Goal: Task Accomplishment & Management: Manage account settings

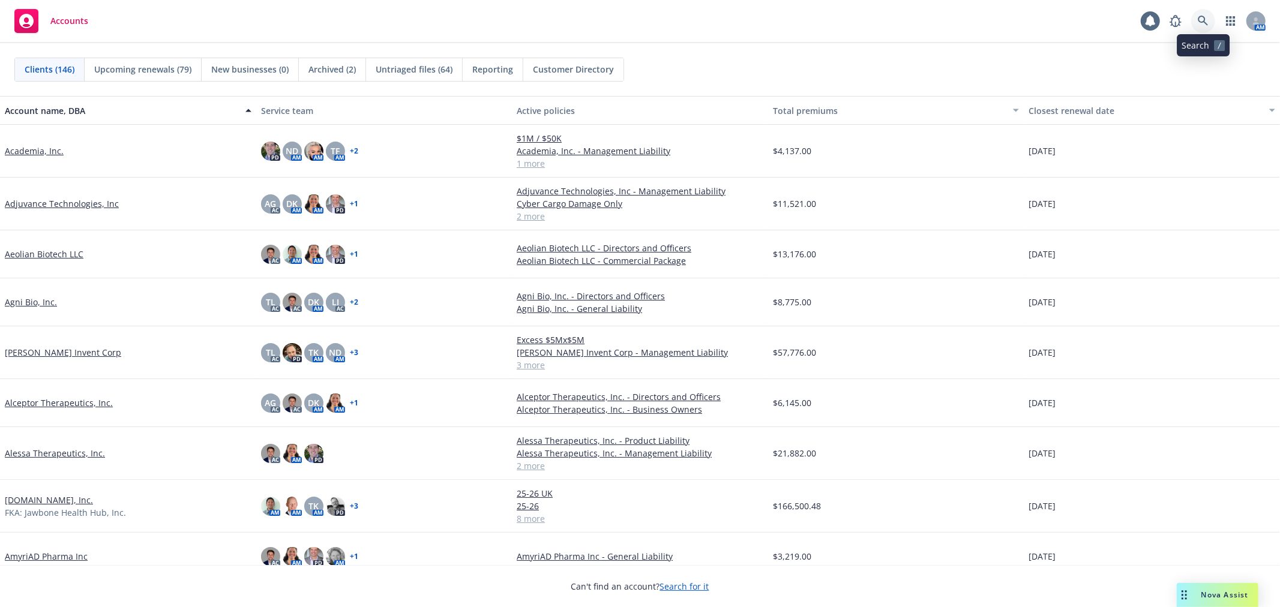
click at [1209, 19] on link at bounding box center [1203, 21] width 24 height 24
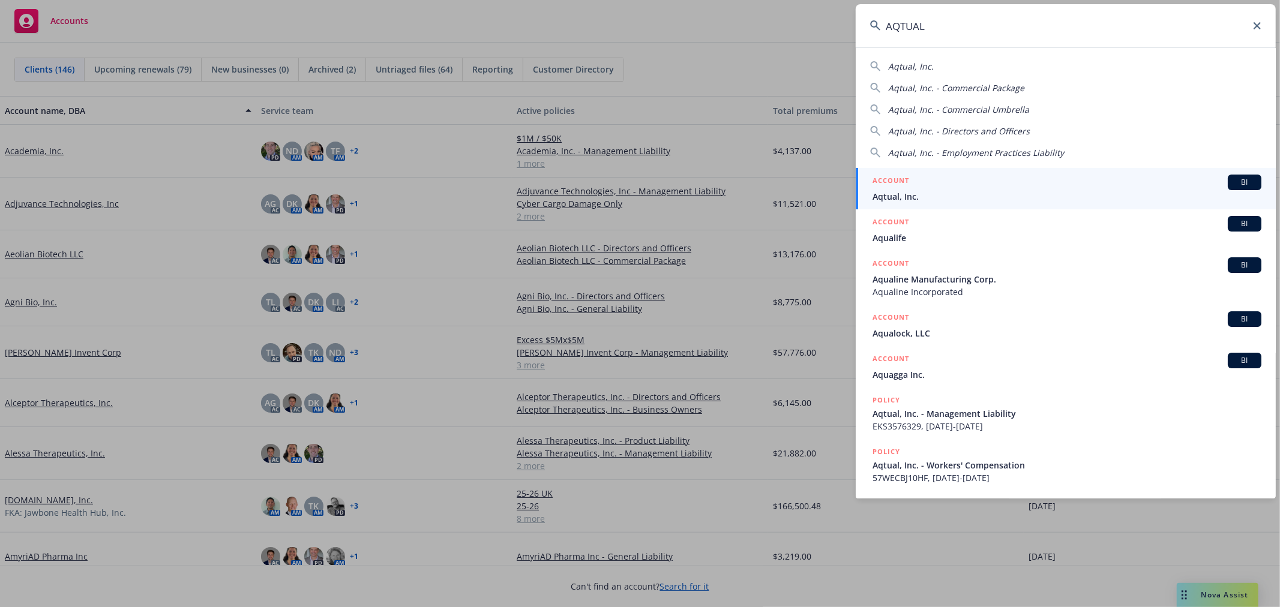
type input "AQTUAL"
click at [938, 188] on div "ACCOUNT BI" at bounding box center [1067, 183] width 389 height 16
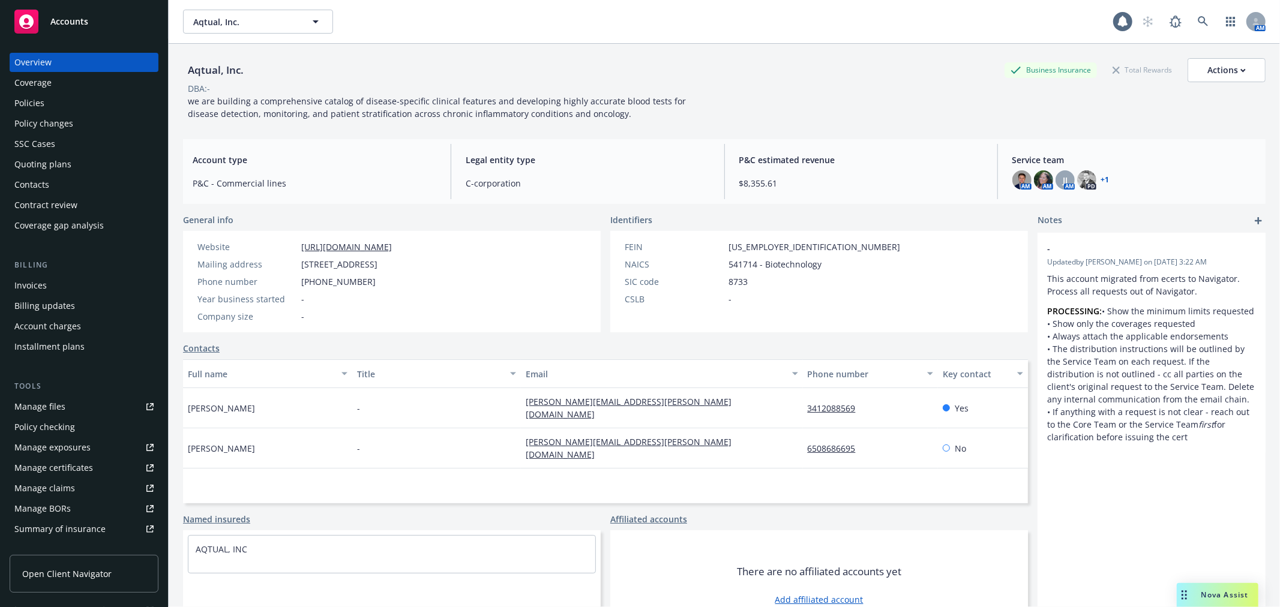
click at [52, 104] on div "Policies" at bounding box center [83, 103] width 139 height 19
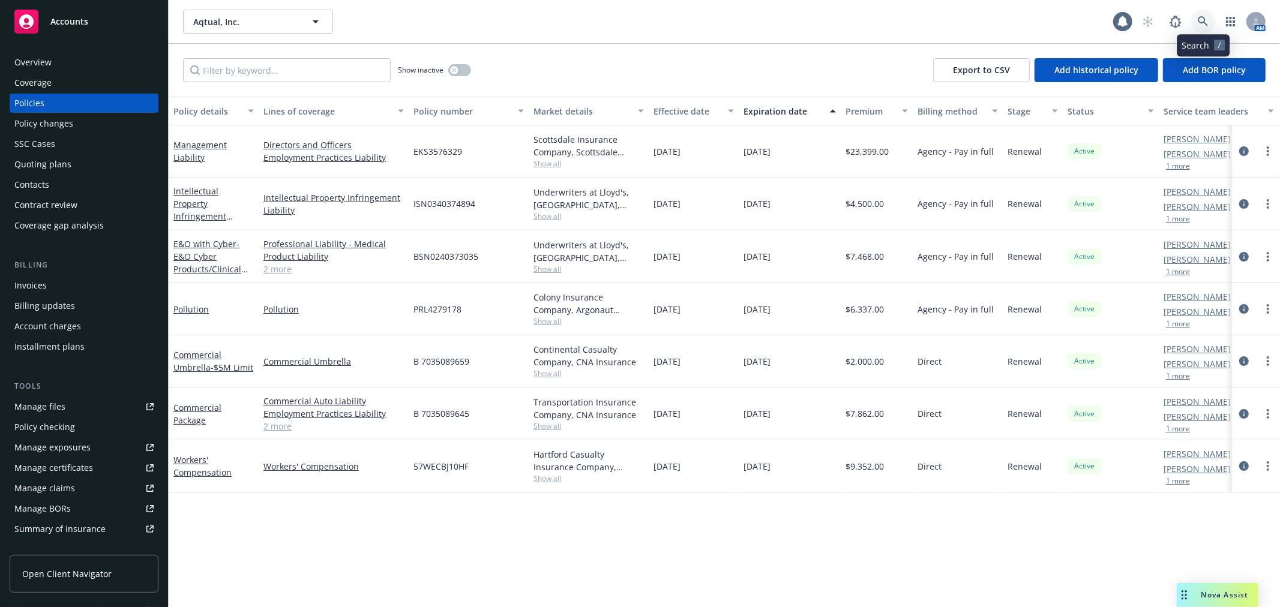
click at [1196, 16] on link at bounding box center [1203, 22] width 24 height 24
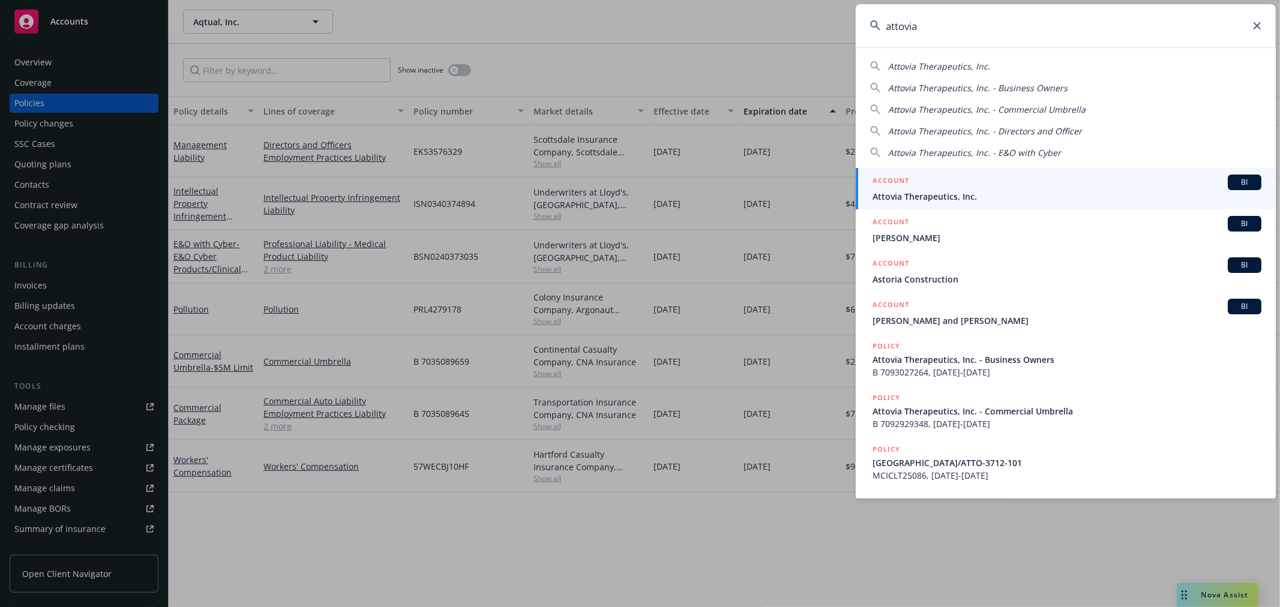
type input "attovia"
click at [939, 190] on span "Attovia Therapeutics, Inc." at bounding box center [1067, 196] width 389 height 13
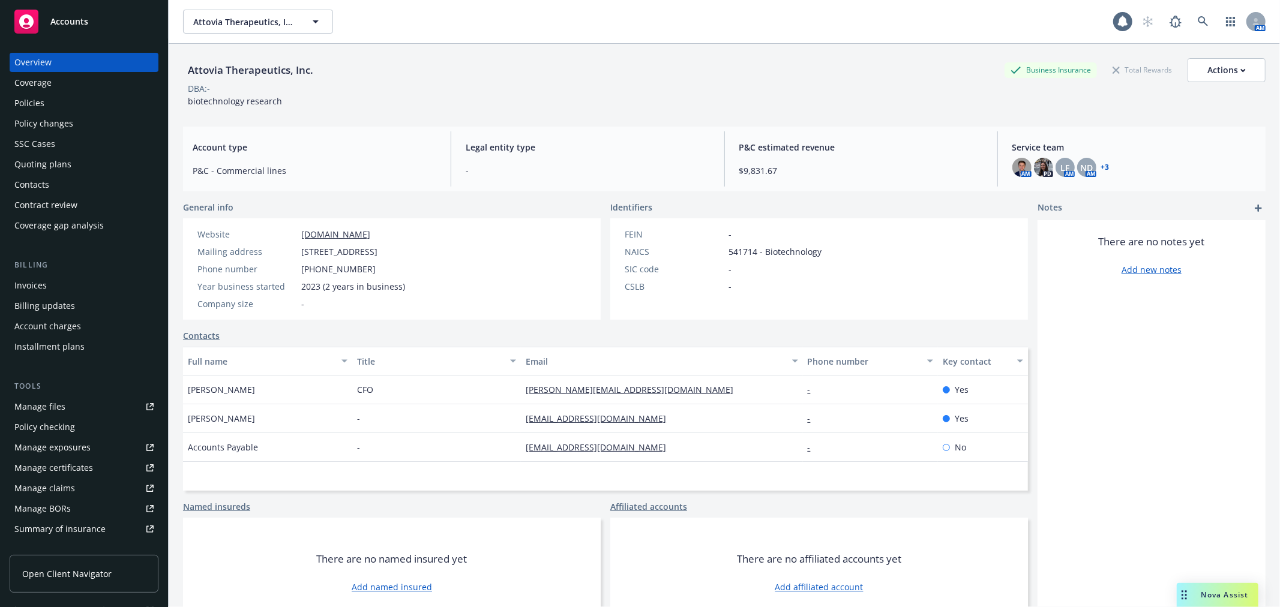
scroll to position [44, 0]
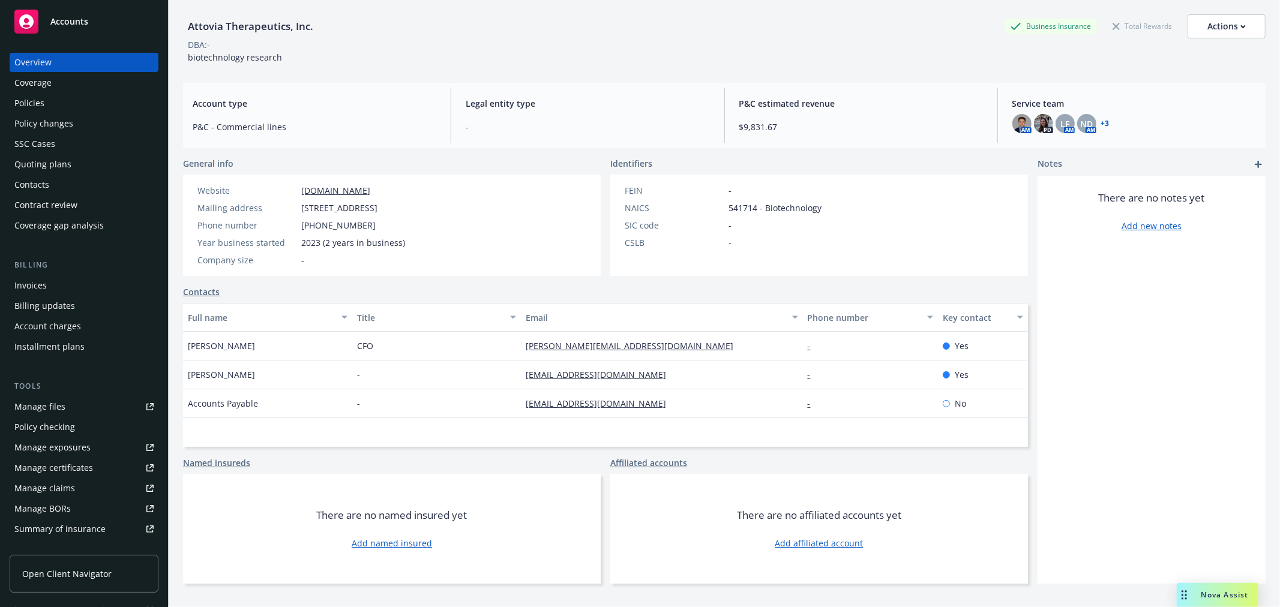
click at [76, 166] on div "Quoting plans" at bounding box center [83, 164] width 139 height 19
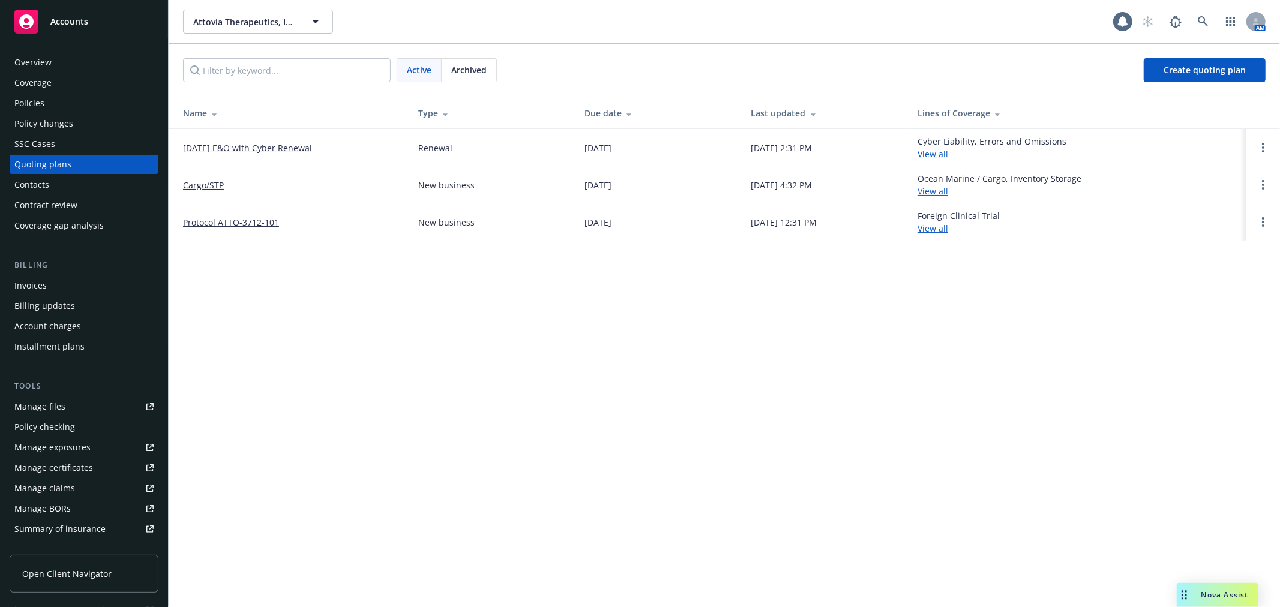
click at [293, 148] on link "[DATE] E&O with Cyber Renewal" at bounding box center [247, 148] width 129 height 13
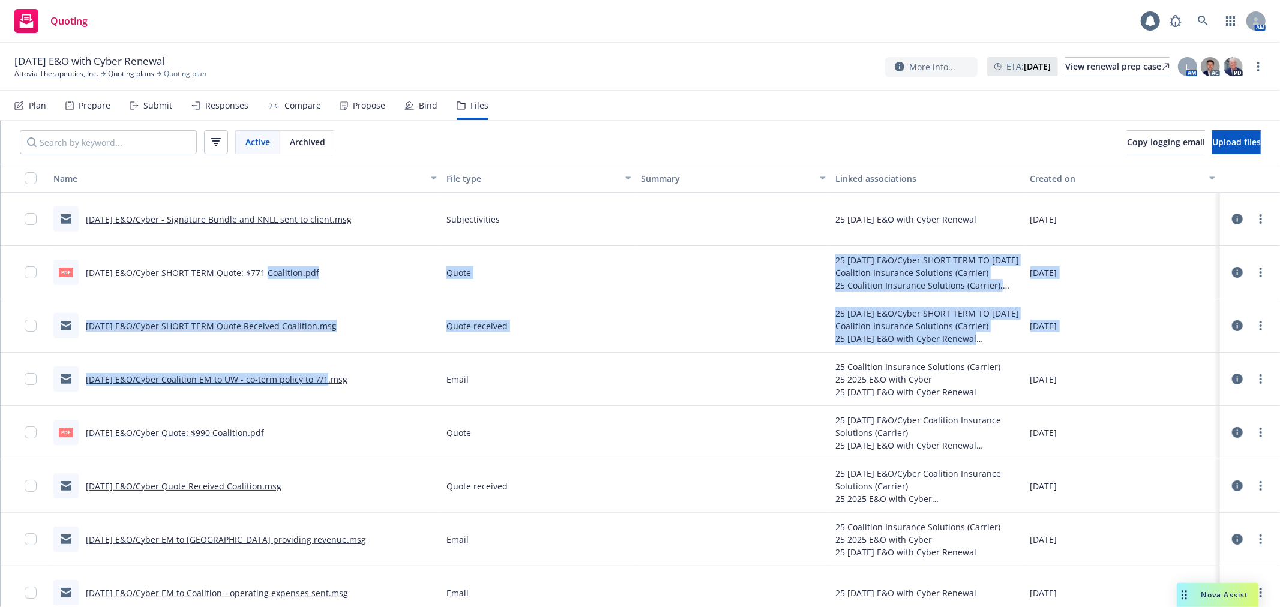
drag, startPoint x: 266, startPoint y: 272, endPoint x: 335, endPoint y: 408, distance: 151.9
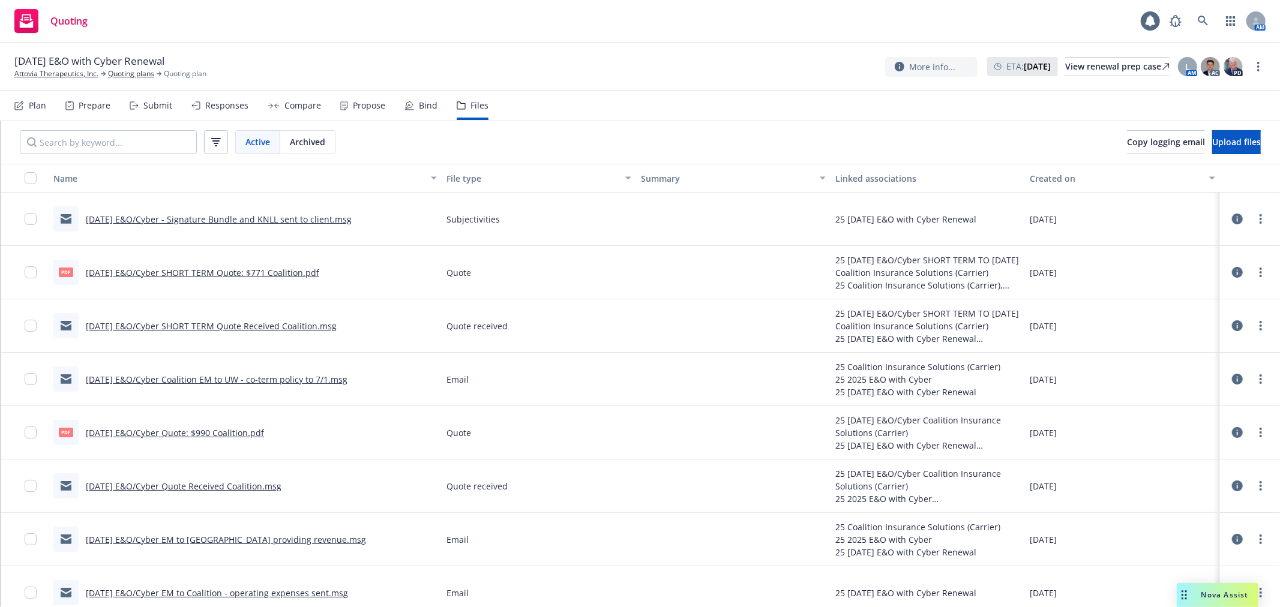
drag, startPoint x: 317, startPoint y: 462, endPoint x: 283, endPoint y: 457, distance: 34.6
click at [315, 462] on div "[DATE] E&O/Cyber Quote Received Coalition.msg" at bounding box center [245, 486] width 393 height 53
click at [223, 435] on link "[DATE] E&O/Cyber Quote: $990 Coalition.pdf" at bounding box center [175, 432] width 178 height 11
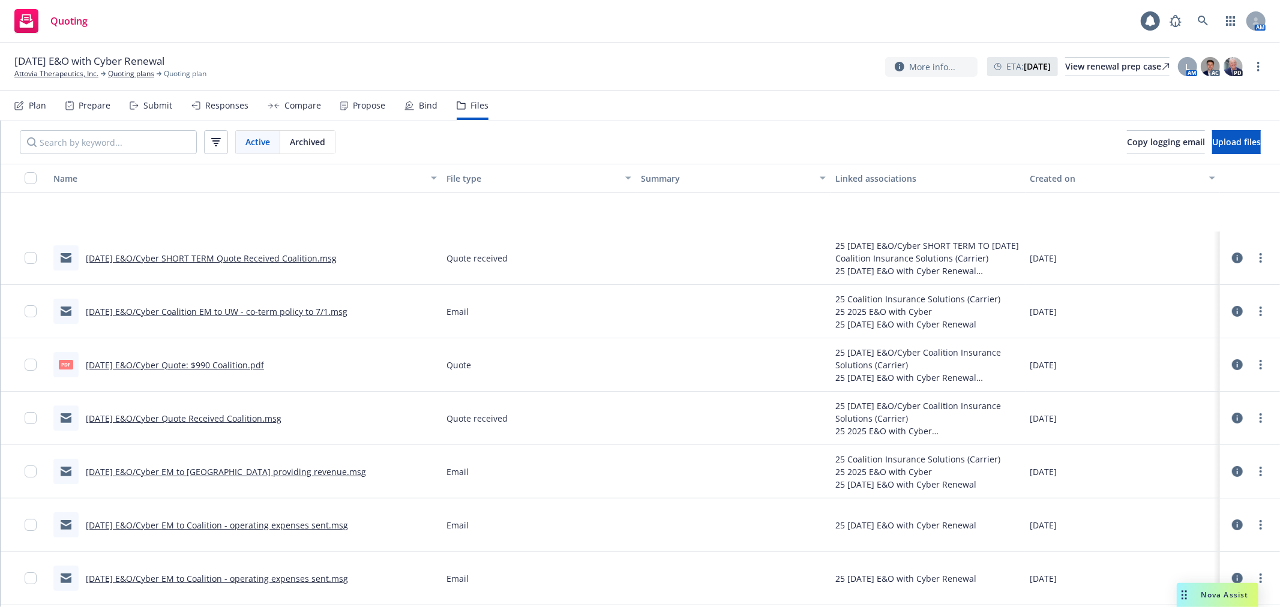
scroll to position [200, 0]
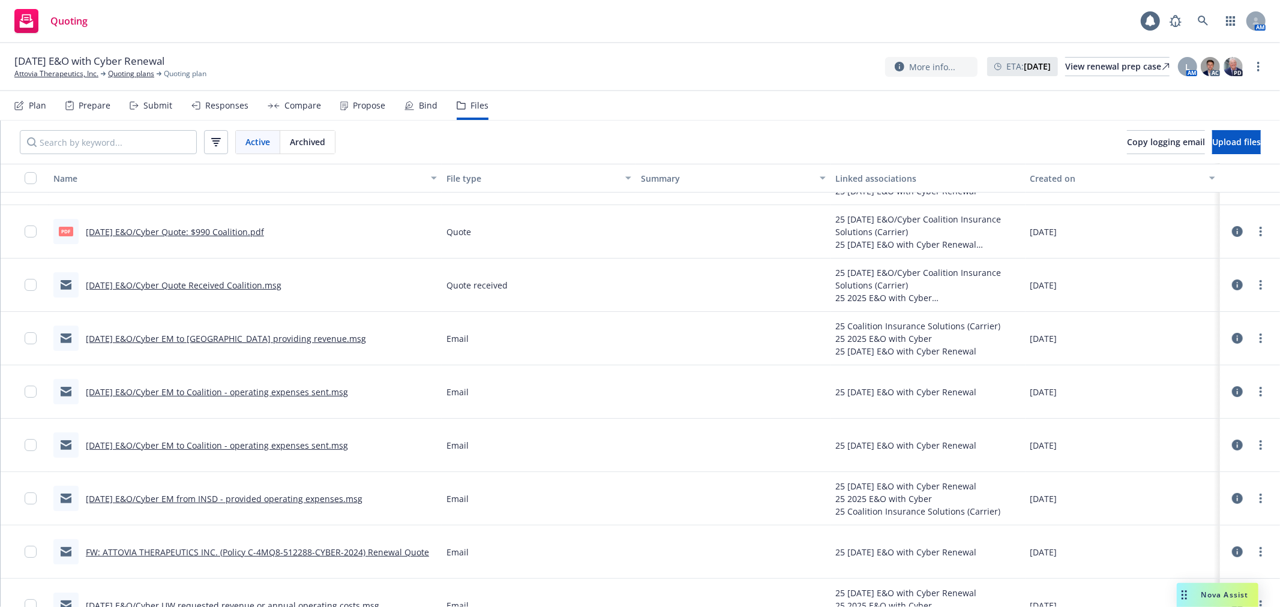
click at [199, 285] on link "[DATE] E&O/Cyber Quote Received Coalition.msg" at bounding box center [184, 285] width 196 height 11
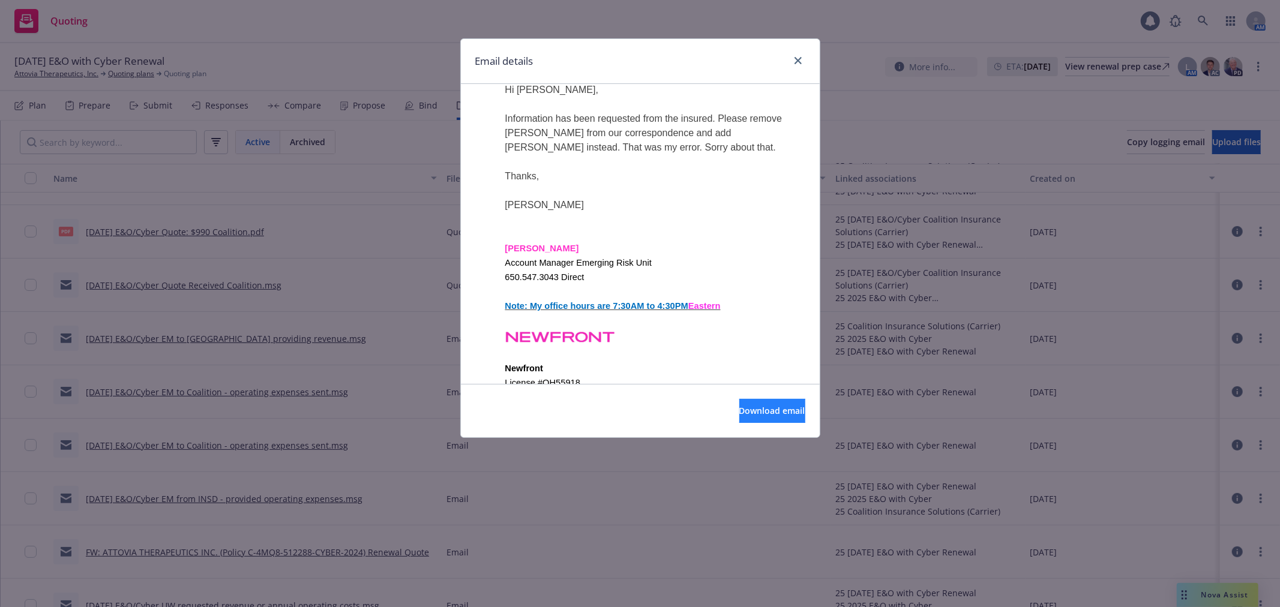
scroll to position [1267, 0]
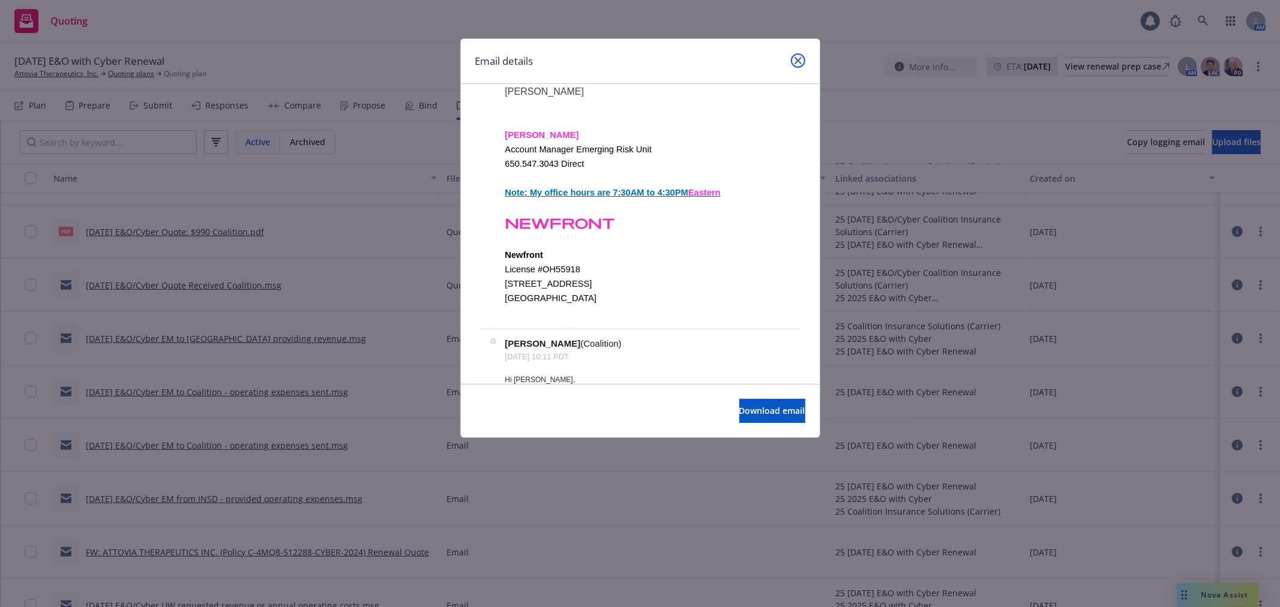
click at [802, 56] on link "close" at bounding box center [798, 60] width 14 height 14
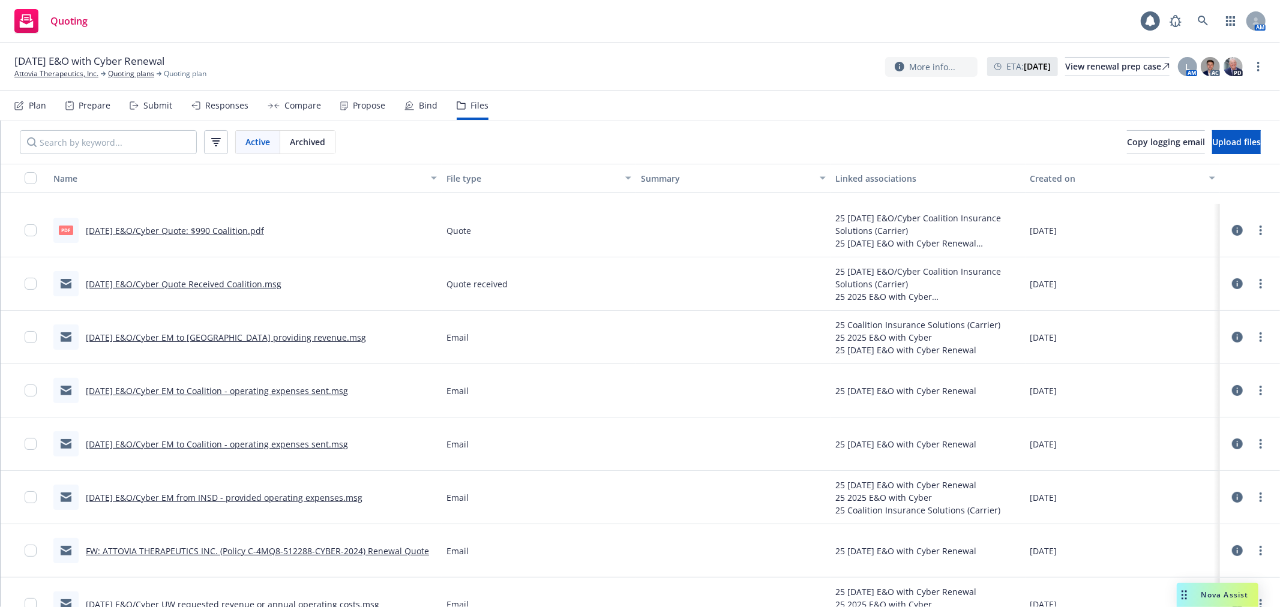
scroll to position [400, 0]
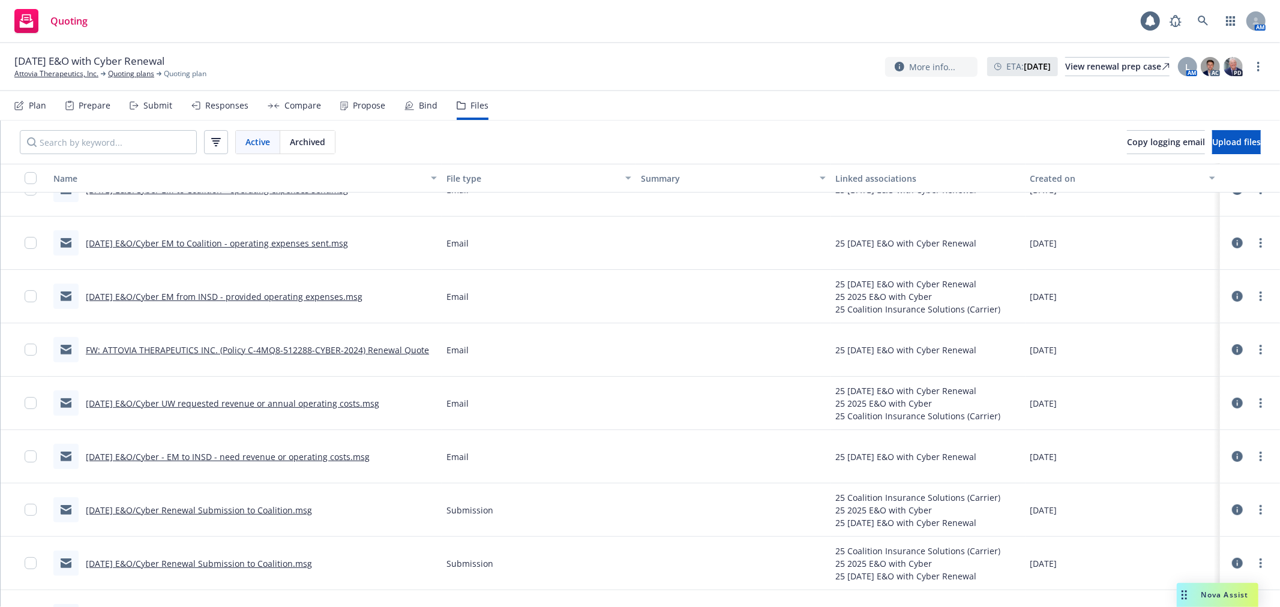
click at [361, 350] on link "FW: ATTOVIA THERAPEUTICS INC. (Policy C-4MQ8-512288-CYBER-2024) Renewal Quote" at bounding box center [257, 350] width 343 height 11
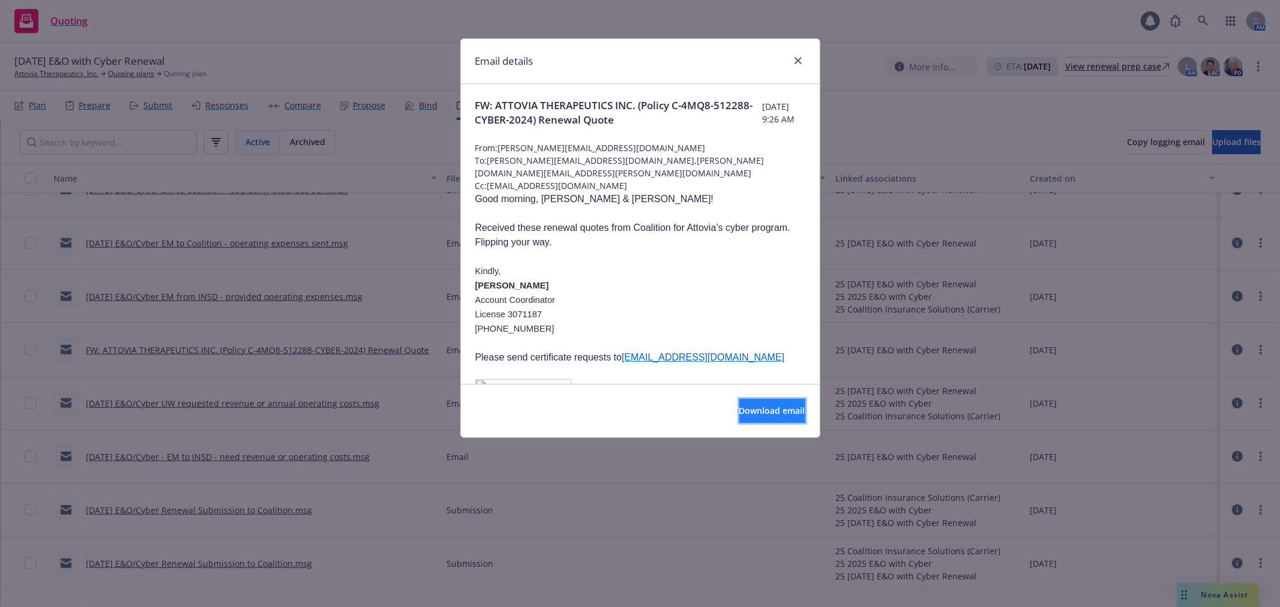
click at [755, 405] on button "Download email" at bounding box center [772, 411] width 66 height 24
drag, startPoint x: 802, startPoint y: 58, endPoint x: 681, endPoint y: 349, distance: 315.3
click at [802, 58] on link "close" at bounding box center [798, 60] width 14 height 14
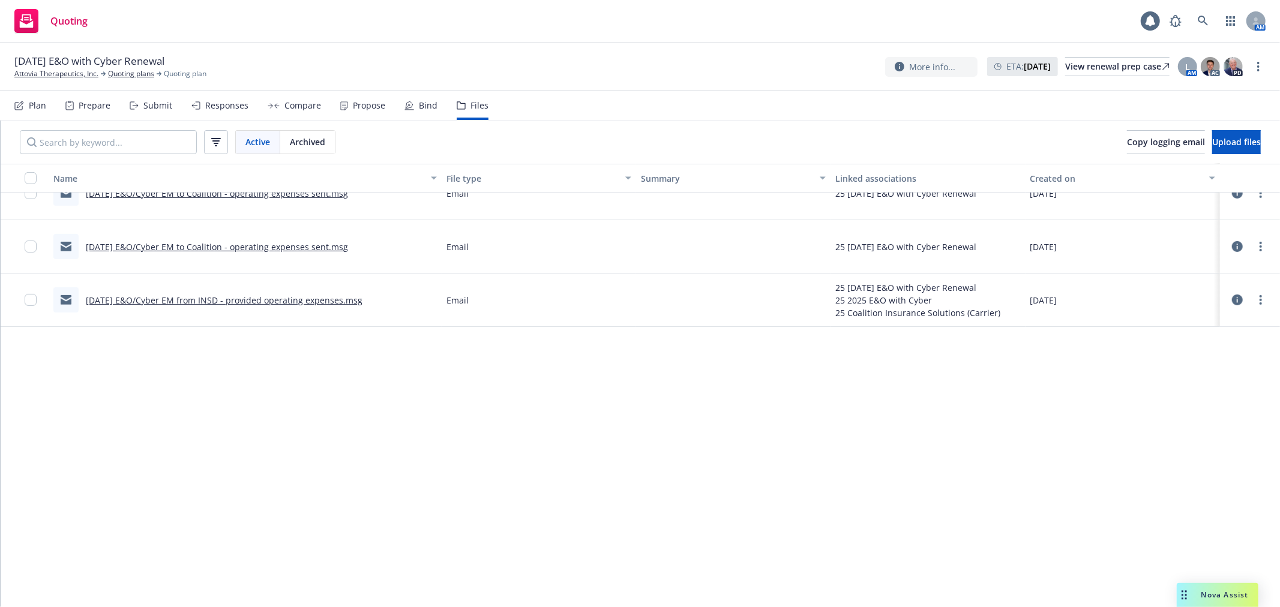
scroll to position [0, 0]
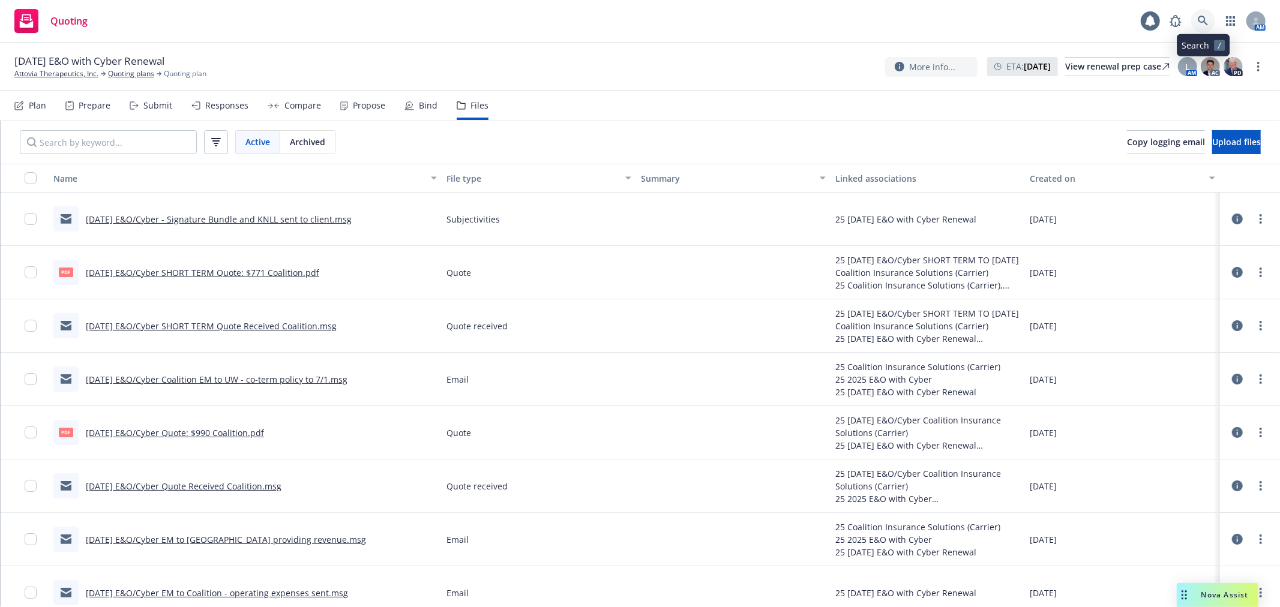
click at [1211, 16] on link at bounding box center [1203, 21] width 24 height 24
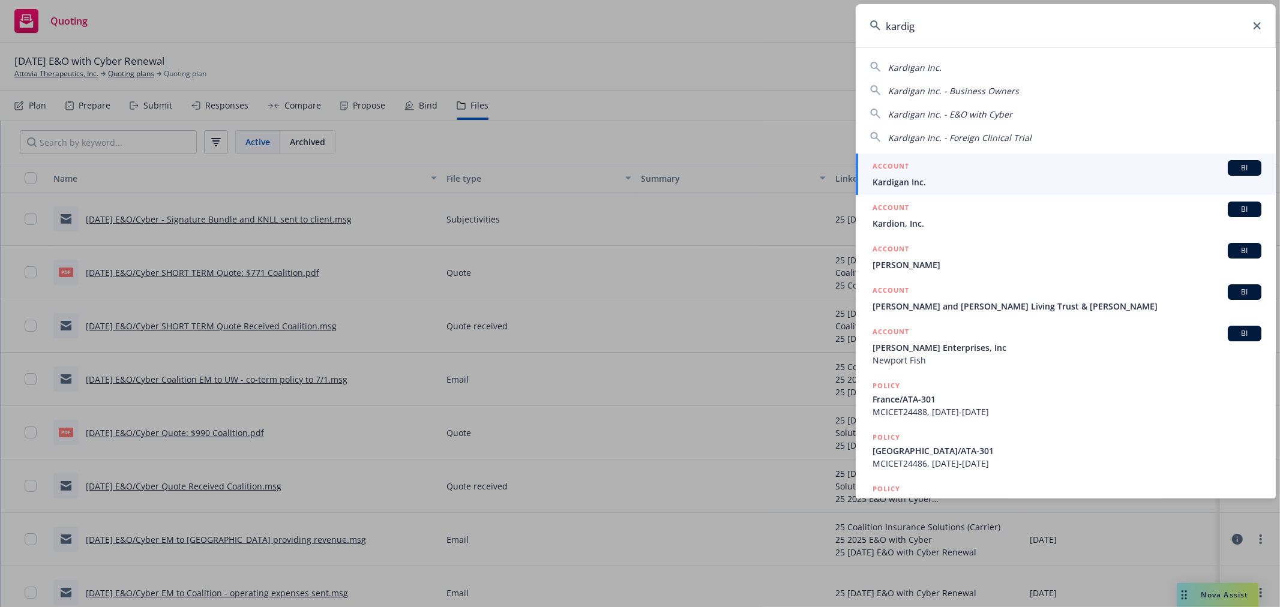
type input "kardig"
click at [909, 183] on span "Kardigan Inc." at bounding box center [1067, 182] width 389 height 13
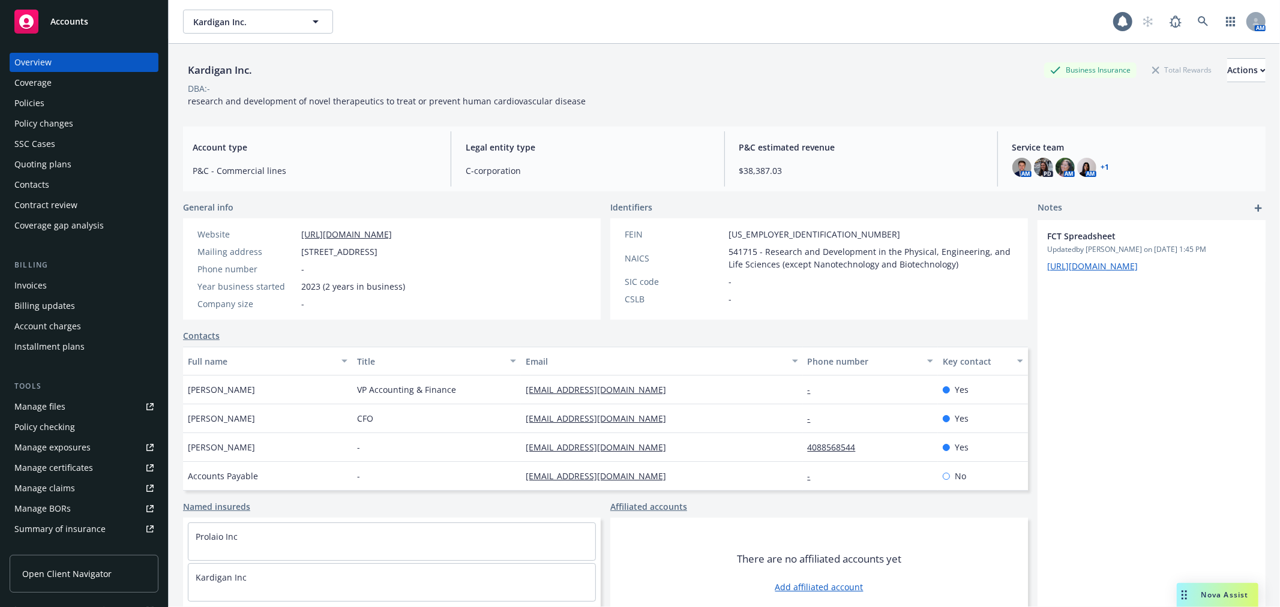
click at [44, 92] on div "Overview Coverage Policies Policy changes SSC Cases Quoting plans Contacts Cont…" at bounding box center [84, 144] width 149 height 182
click at [45, 102] on div "Policies" at bounding box center [83, 103] width 139 height 19
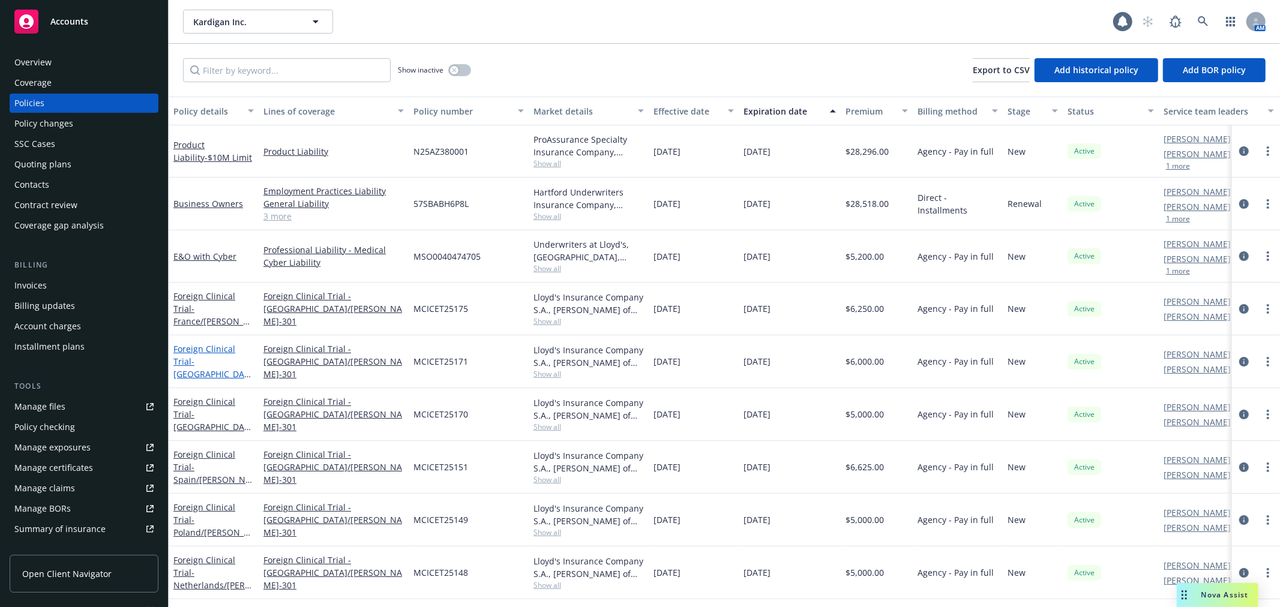
click at [220, 352] on link "Foreign Clinical Trial - Italy/DAN-301" at bounding box center [212, 374] width 79 height 62
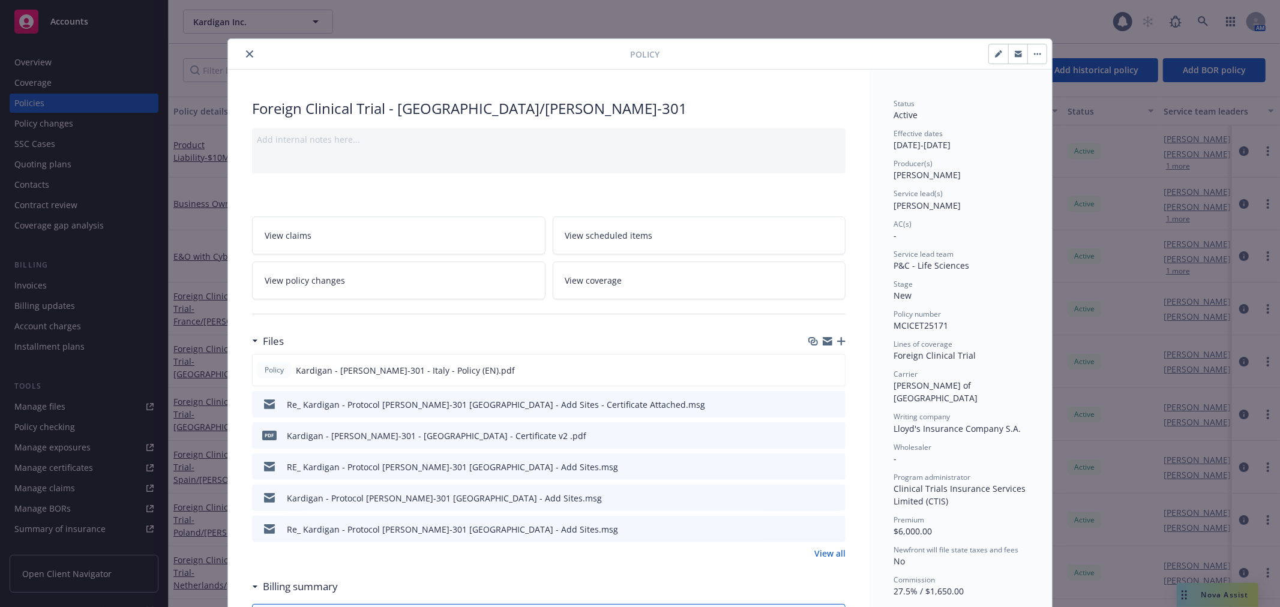
click at [242, 50] on button "close" at bounding box center [249, 54] width 14 height 14
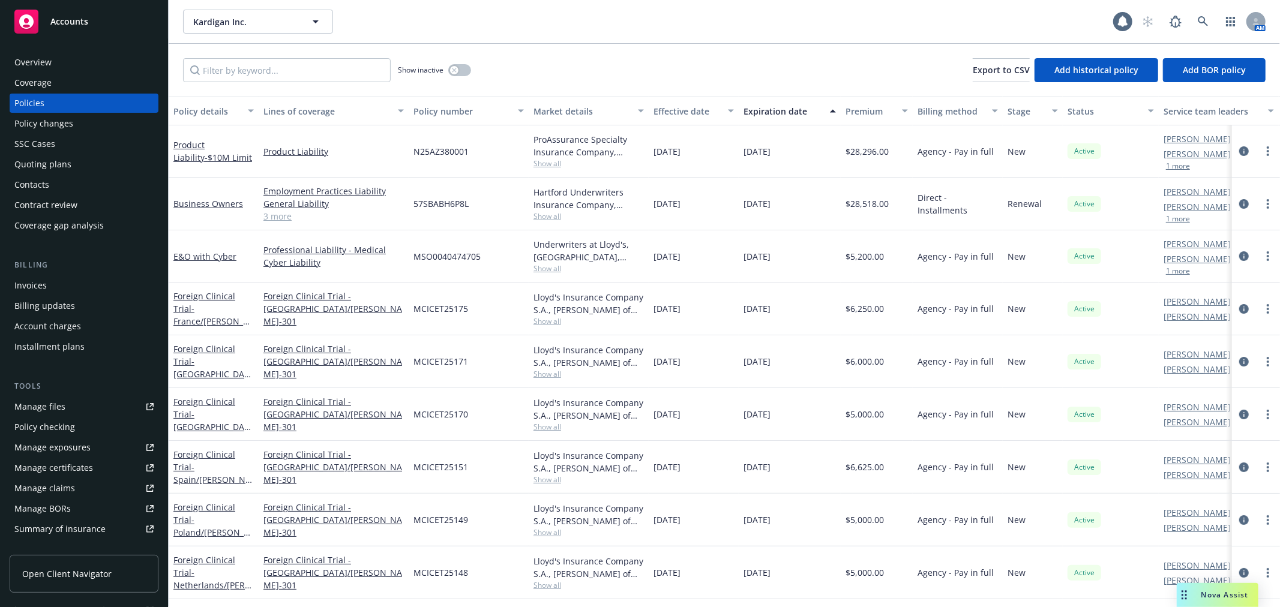
click at [65, 12] on div "Accounts" at bounding box center [83, 22] width 139 height 24
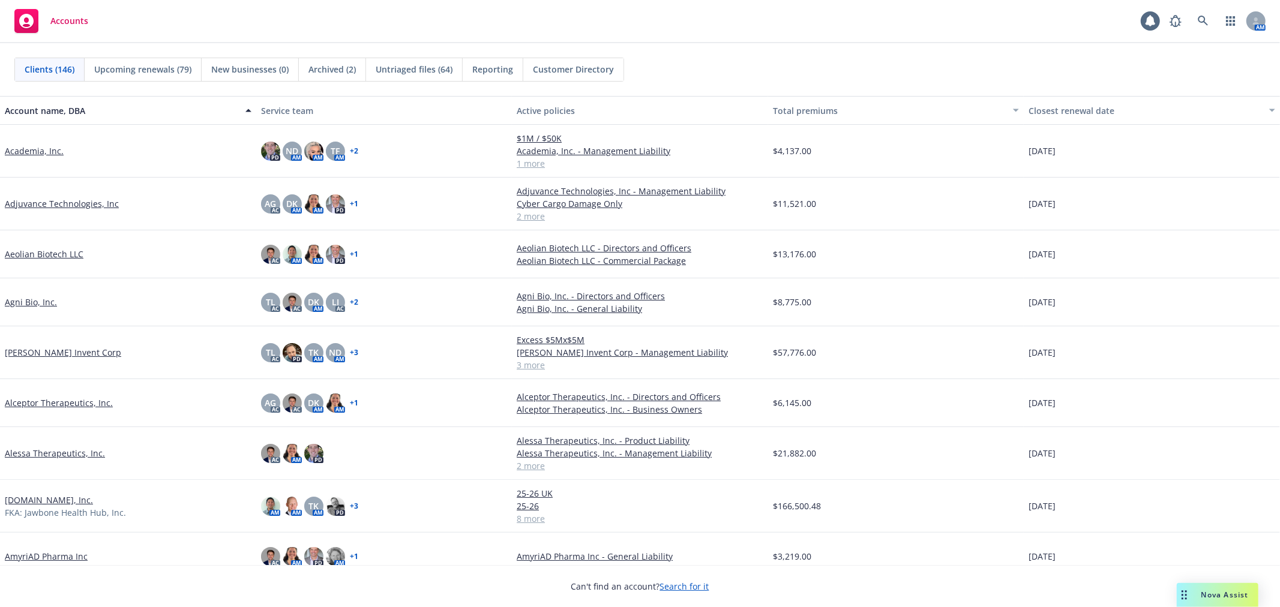
click at [487, 70] on span "Reporting" at bounding box center [492, 69] width 41 height 13
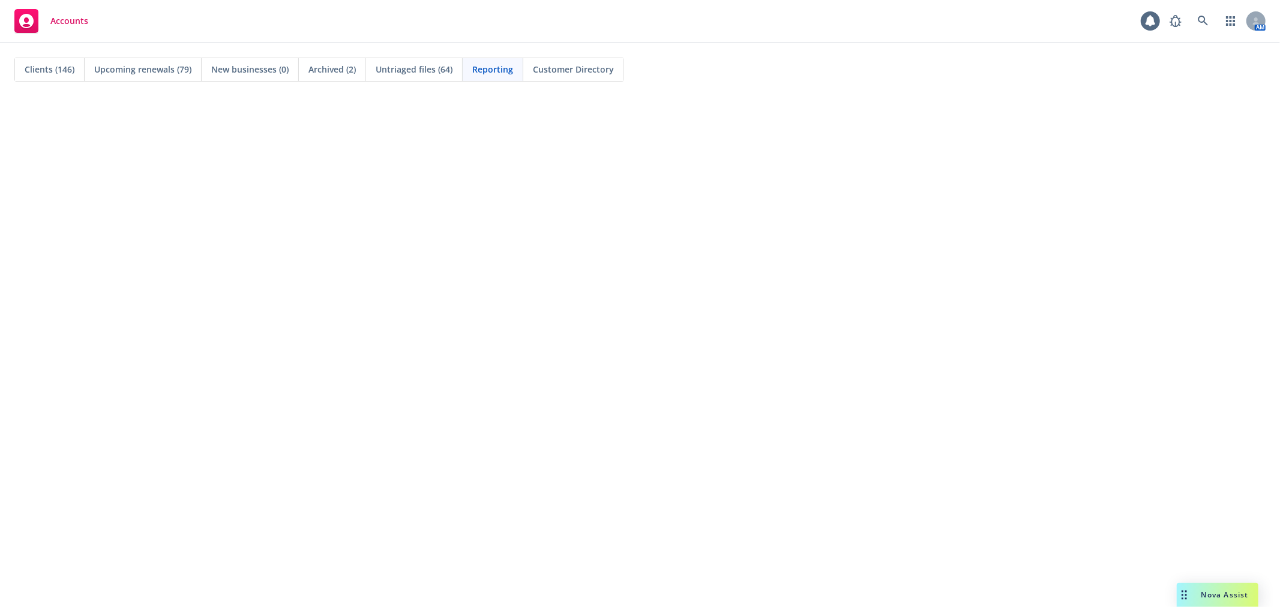
click at [68, 74] on span "Clients (146)" at bounding box center [50, 69] width 50 height 13
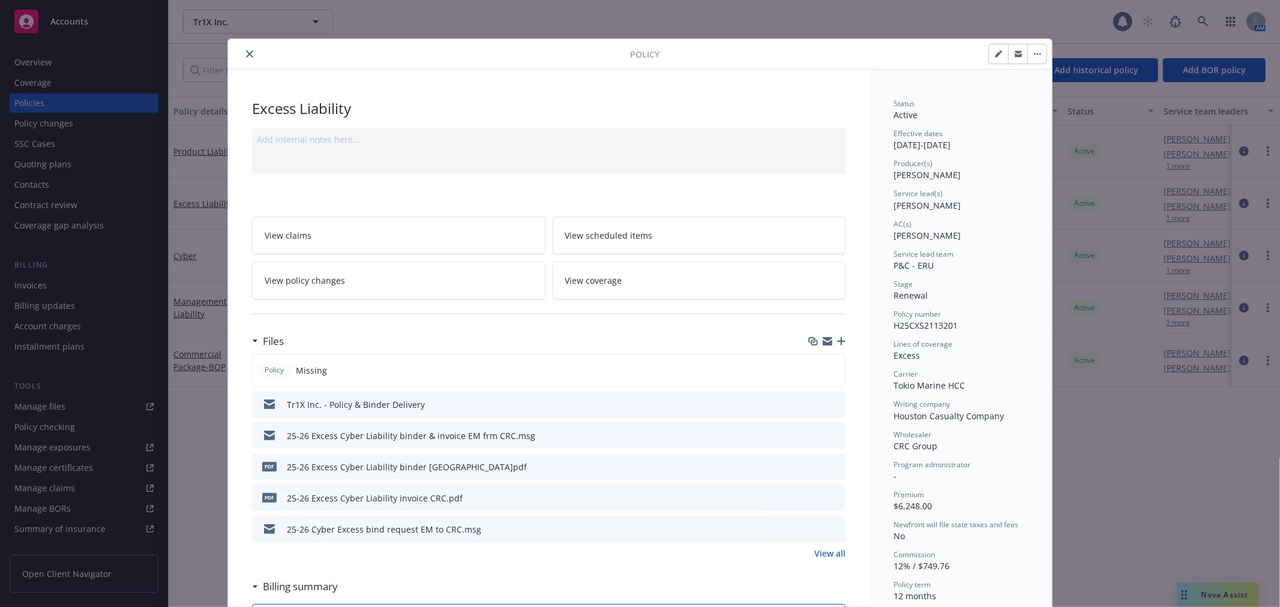
click at [989, 37] on div "Policy Excess Liability Add internal notes here... View claims View scheduled i…" at bounding box center [640, 303] width 1280 height 607
click at [990, 49] on button "button" at bounding box center [998, 53] width 19 height 19
select select "RENEWAL"
select select "12"
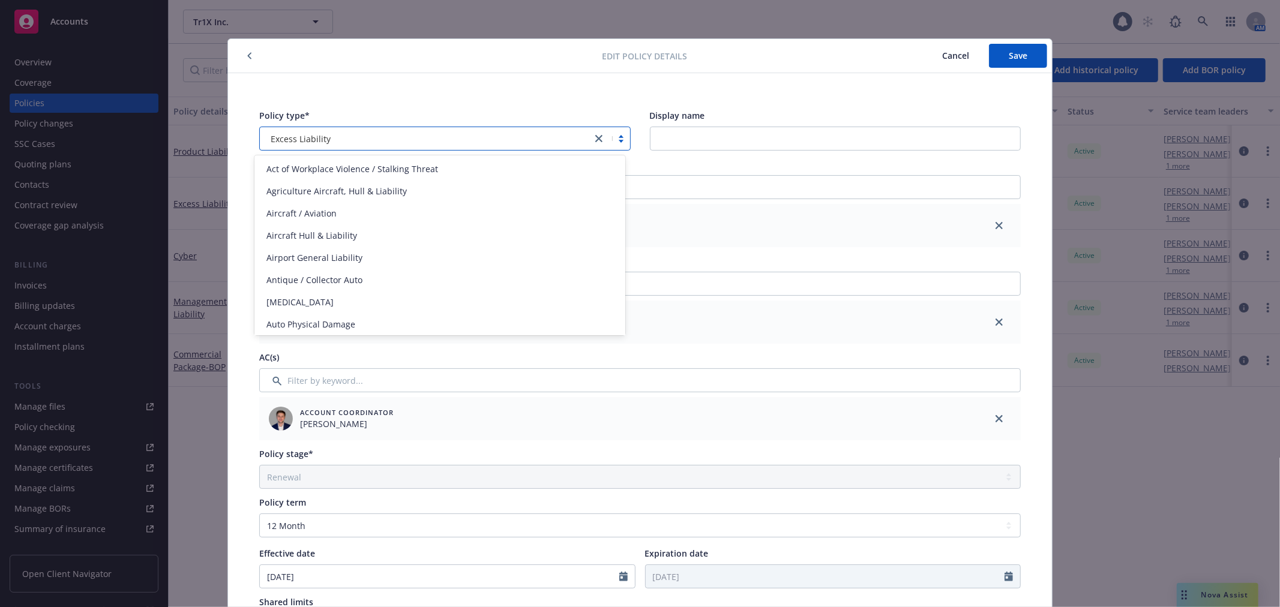
drag, startPoint x: 265, startPoint y: 139, endPoint x: 259, endPoint y: 139, distance: 6.6
click at [260, 139] on div "Excess Liability" at bounding box center [426, 138] width 332 height 19
click at [598, 139] on link "close" at bounding box center [599, 138] width 14 height 14
type input "Cy"
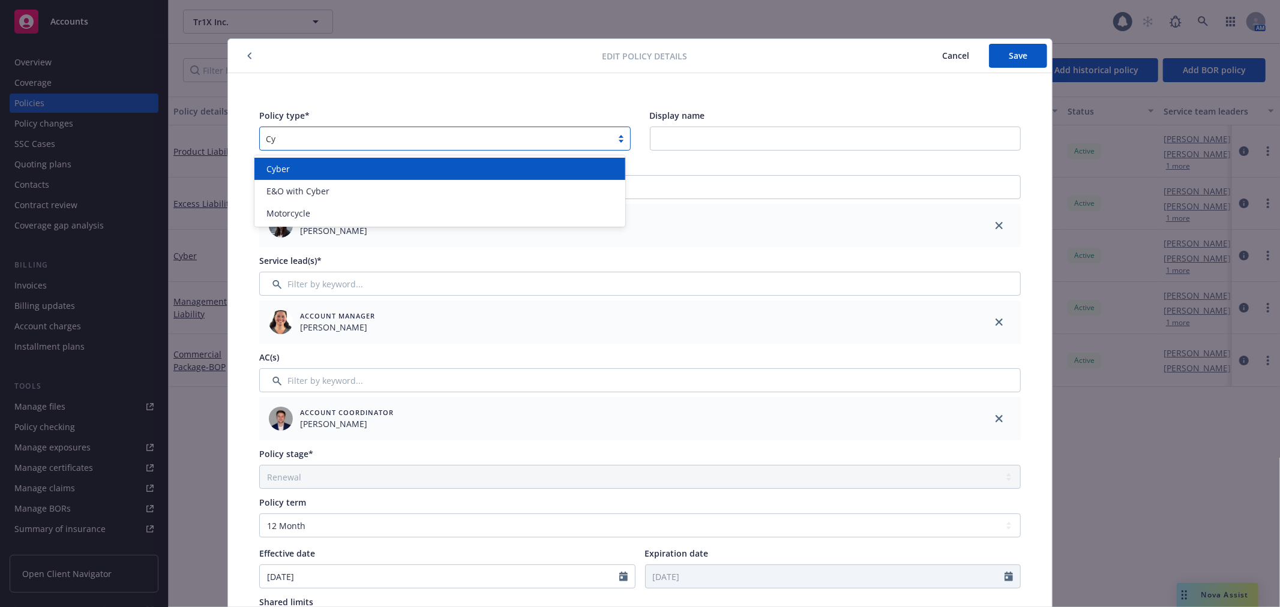
click at [518, 163] on div "Cyber" at bounding box center [440, 169] width 357 height 13
click at [747, 132] on input "Display name" at bounding box center [836, 139] width 372 height 24
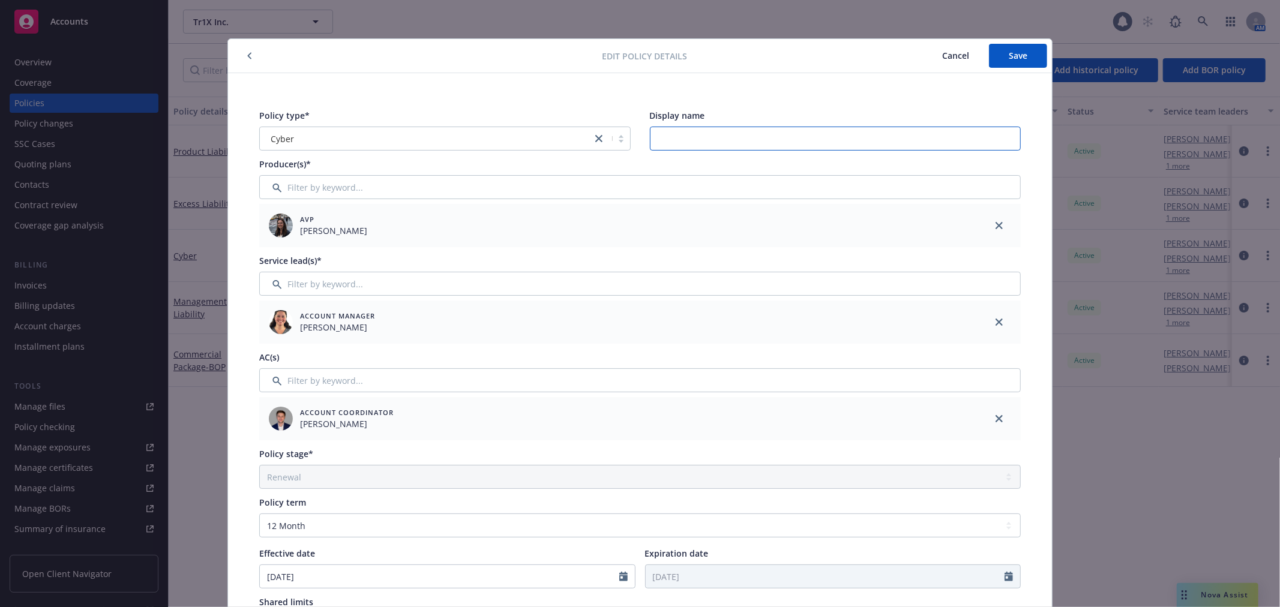
type input "W"
type input "Cyber Excess"
click at [989, 61] on button "Save" at bounding box center [1018, 56] width 58 height 24
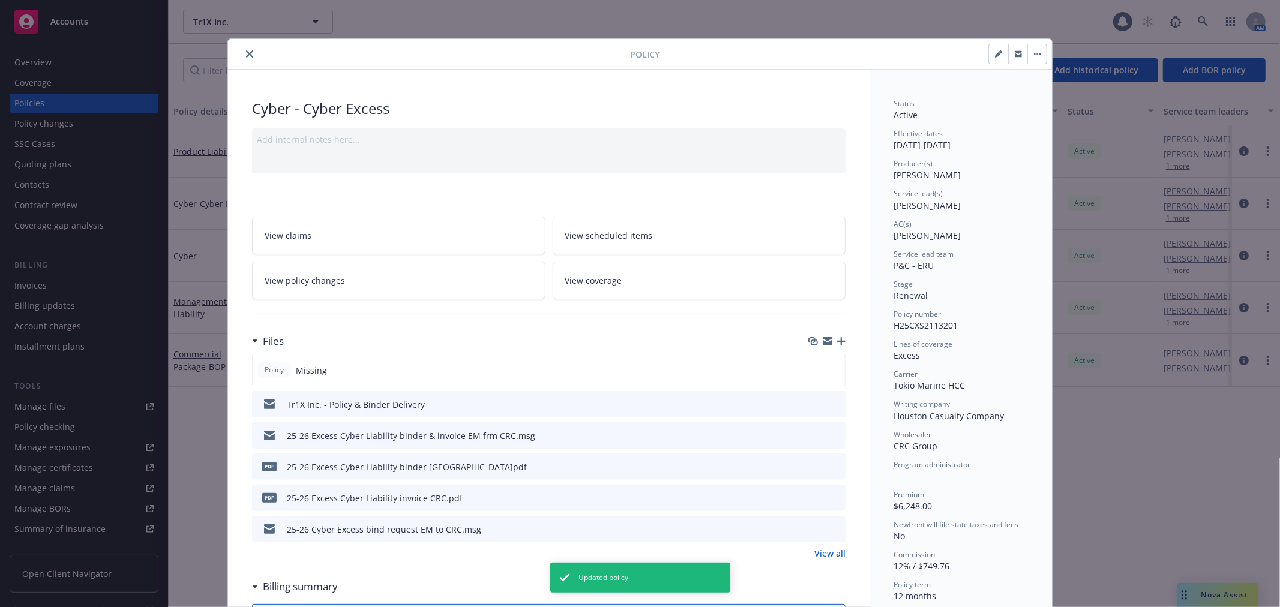
click at [251, 47] on div at bounding box center [431, 54] width 397 height 14
click at [246, 57] on icon "close" at bounding box center [249, 53] width 7 height 7
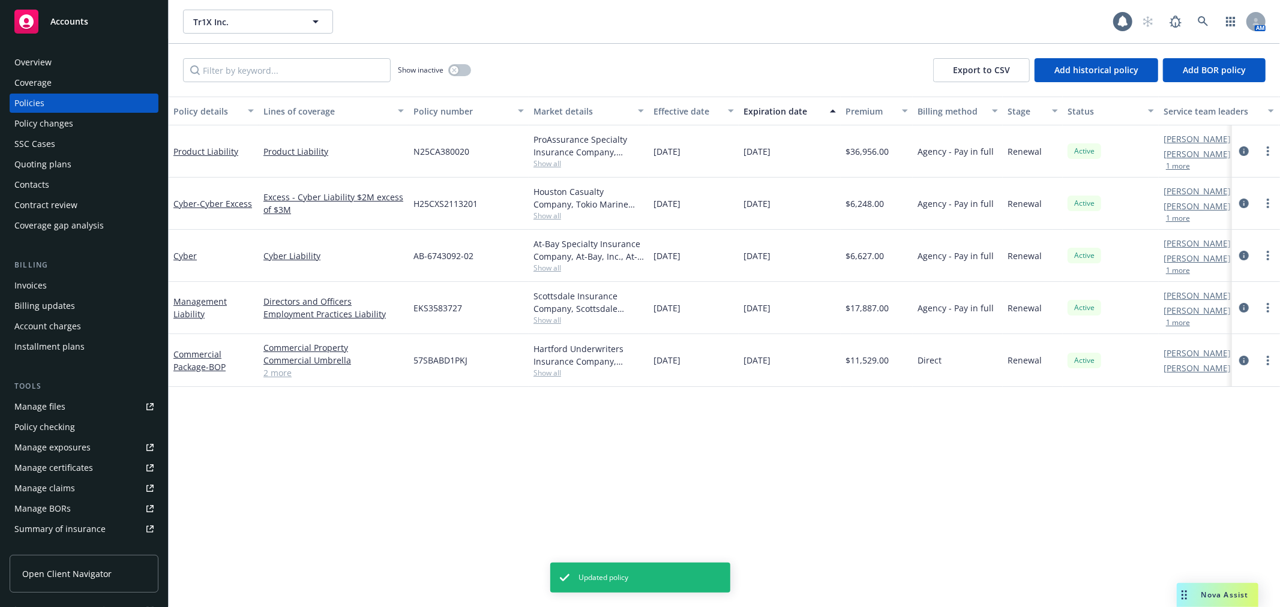
click at [247, 54] on div "Show inactive Export to CSV Add historical policy Add BOR policy" at bounding box center [725, 70] width 1112 height 53
